Goal: Transaction & Acquisition: Book appointment/travel/reservation

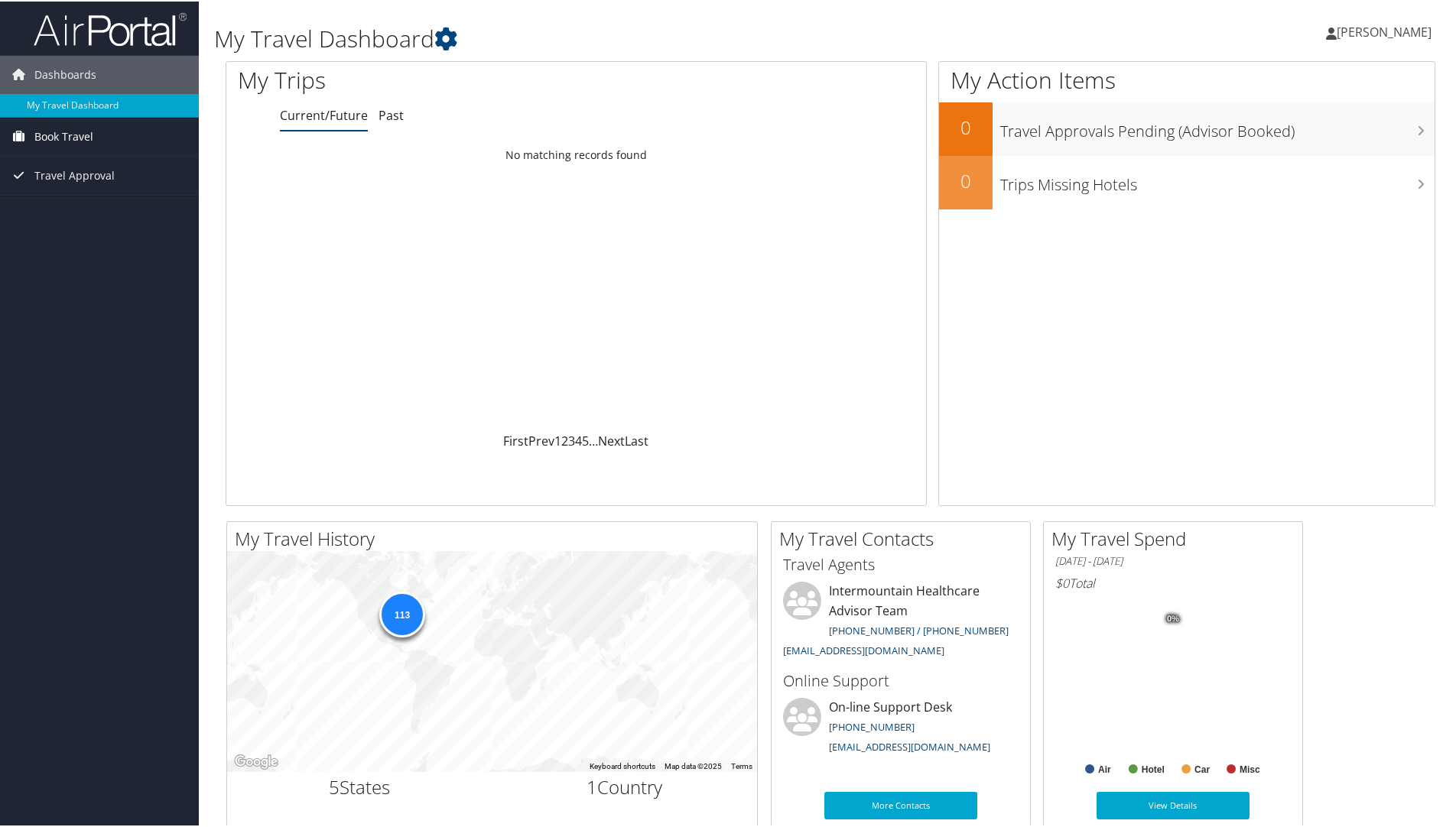
click at [74, 144] on span "Book Travel" at bounding box center [64, 135] width 59 height 38
click at [69, 185] on link "Book/Manage Online Trips" at bounding box center [99, 188] width 199 height 23
click at [60, 132] on span "Book Travel" at bounding box center [64, 135] width 59 height 38
click at [57, 180] on link "Book/Manage Online Trips" at bounding box center [99, 188] width 199 height 23
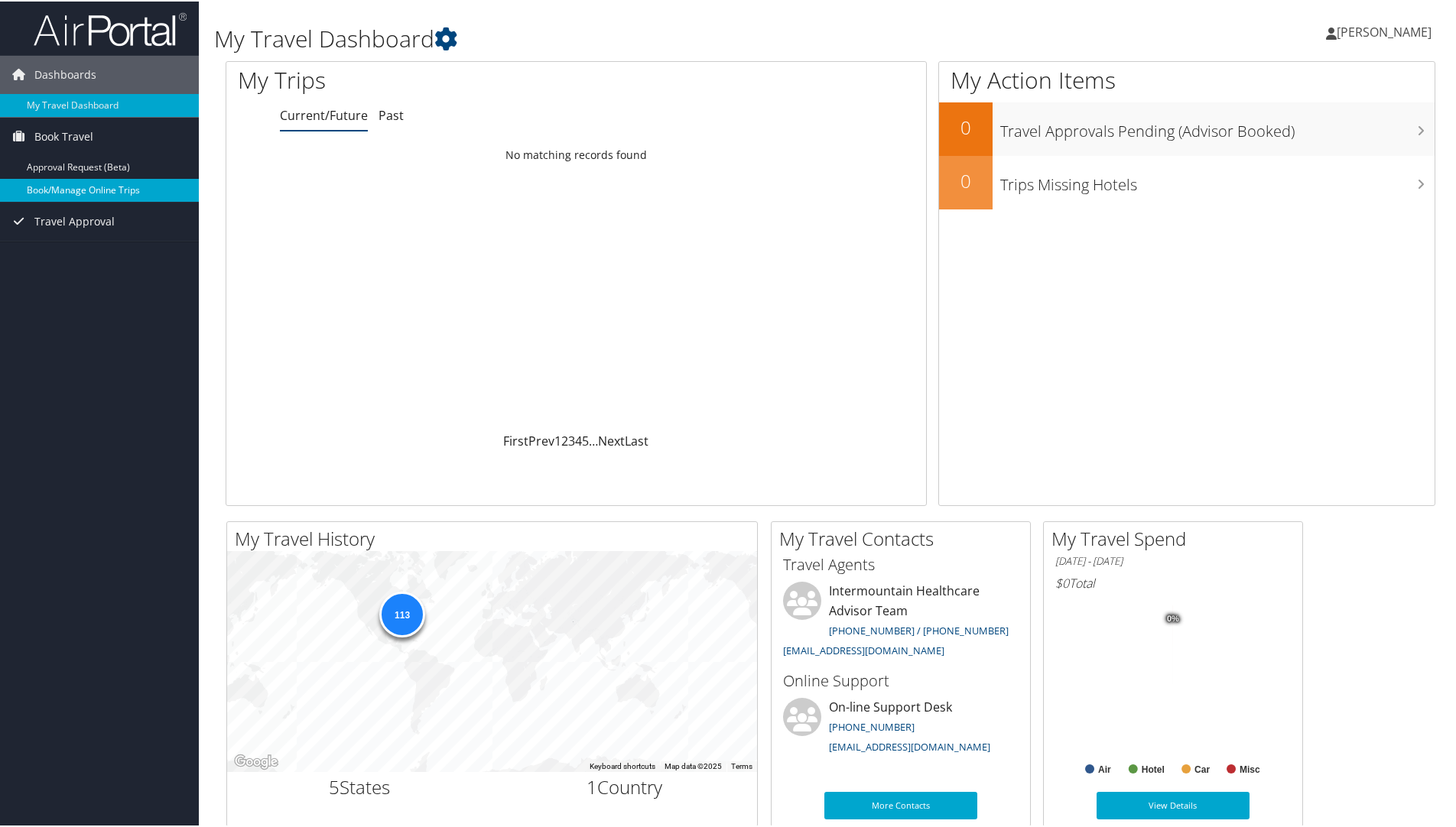
click at [45, 183] on link "Book/Manage Online Trips" at bounding box center [99, 188] width 199 height 23
click at [64, 194] on link "Book/Manage Online Trips" at bounding box center [99, 188] width 199 height 23
click at [53, 195] on link "Book/Manage Online Trips" at bounding box center [99, 188] width 199 height 23
